Goal: Find specific page/section: Find specific page/section

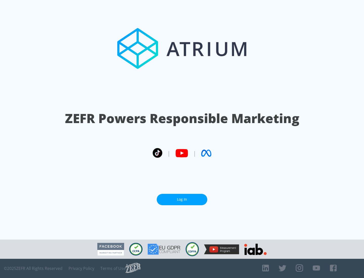
click at [182, 199] on link "Log In" at bounding box center [182, 199] width 50 height 11
